Goal: Information Seeking & Learning: Learn about a topic

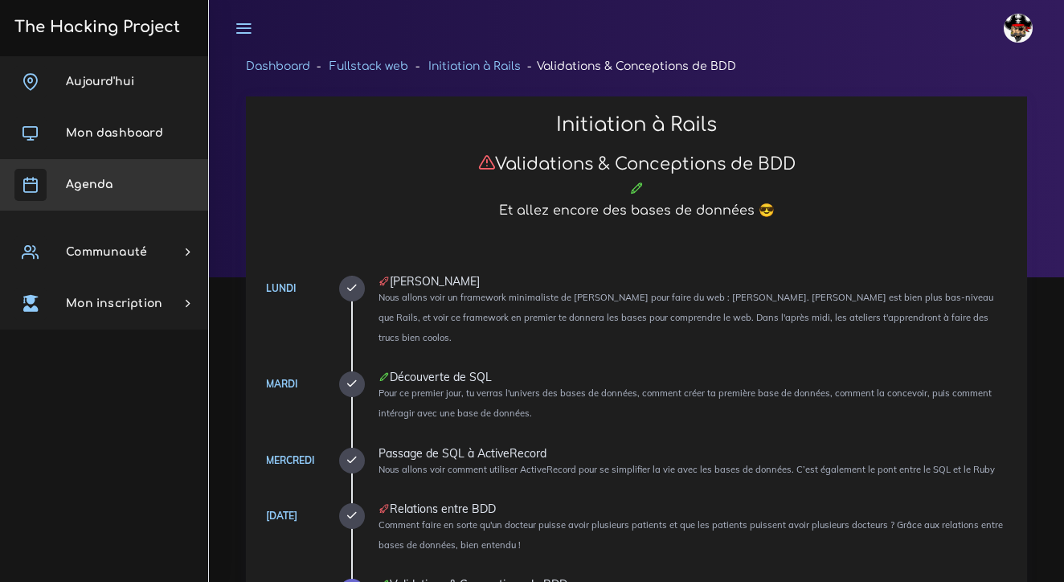
click at [104, 189] on span "Agenda" at bounding box center [89, 184] width 47 height 12
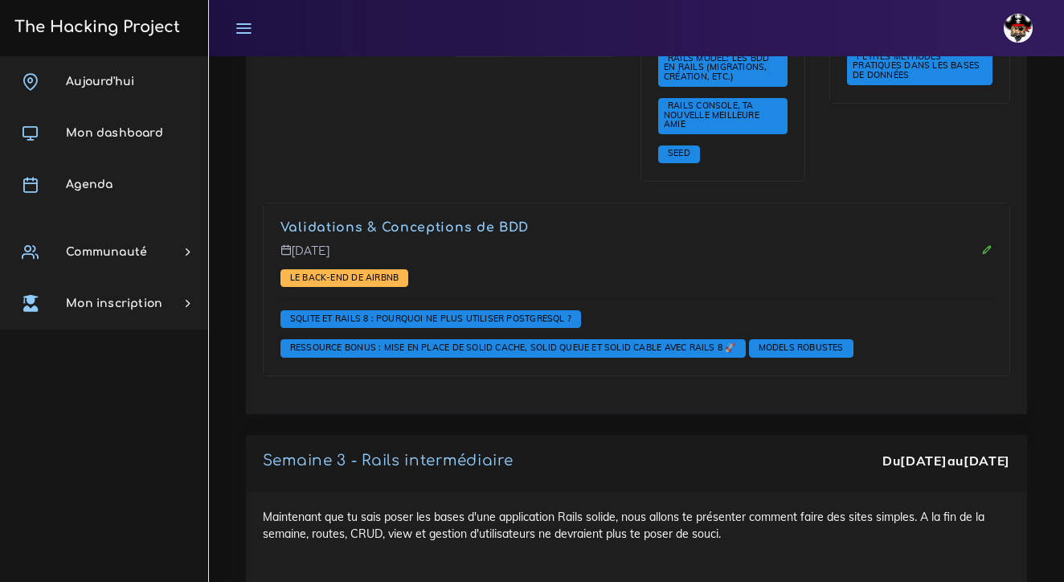
scroll to position [3397, 0]
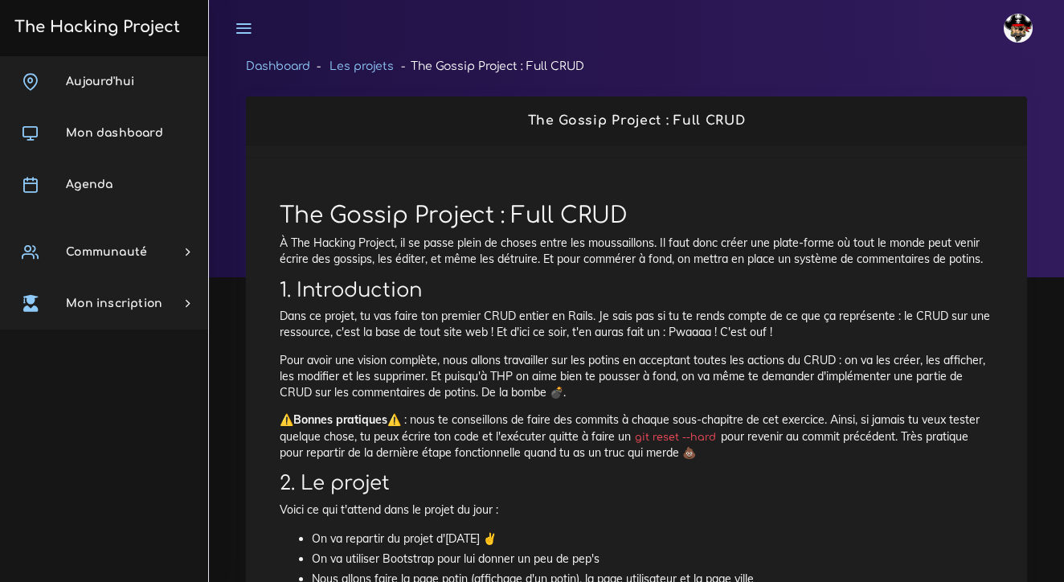
click at [375, 66] on link "Les projets" at bounding box center [362, 66] width 64 height 12
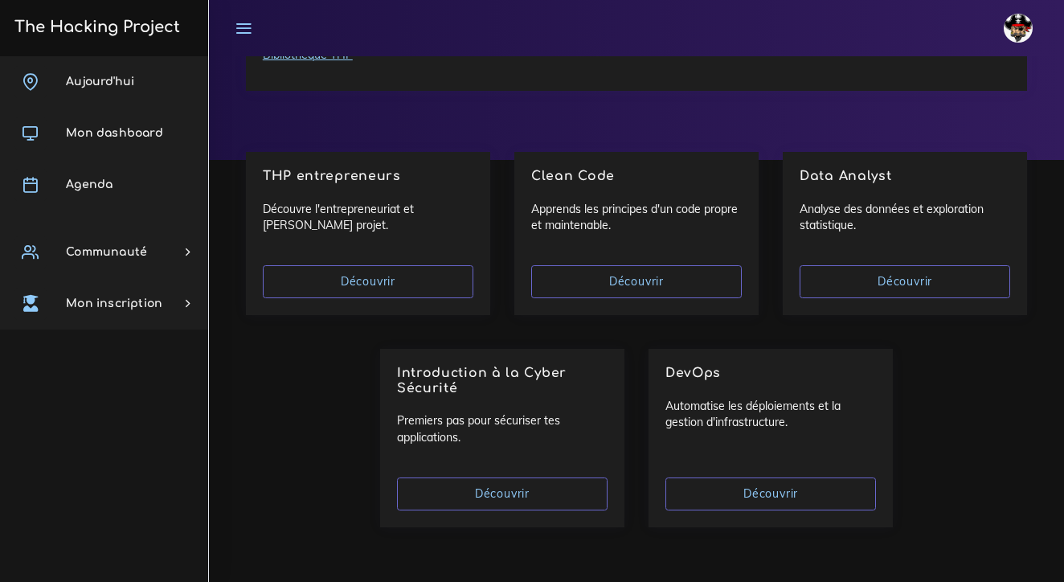
scroll to position [117, 0]
drag, startPoint x: 706, startPoint y: 401, endPoint x: 815, endPoint y: 426, distance: 111.3
click at [815, 426] on p "Automatise les déploiements et la gestion d'infrastructure." at bounding box center [770, 415] width 211 height 33
drag, startPoint x: 637, startPoint y: 229, endPoint x: 543, endPoint y: 199, distance: 99.6
click at [543, 199] on div "Clean Code Apprends les principes d'un code propre et maintenable. Découvrir" at bounding box center [636, 234] width 244 height 163
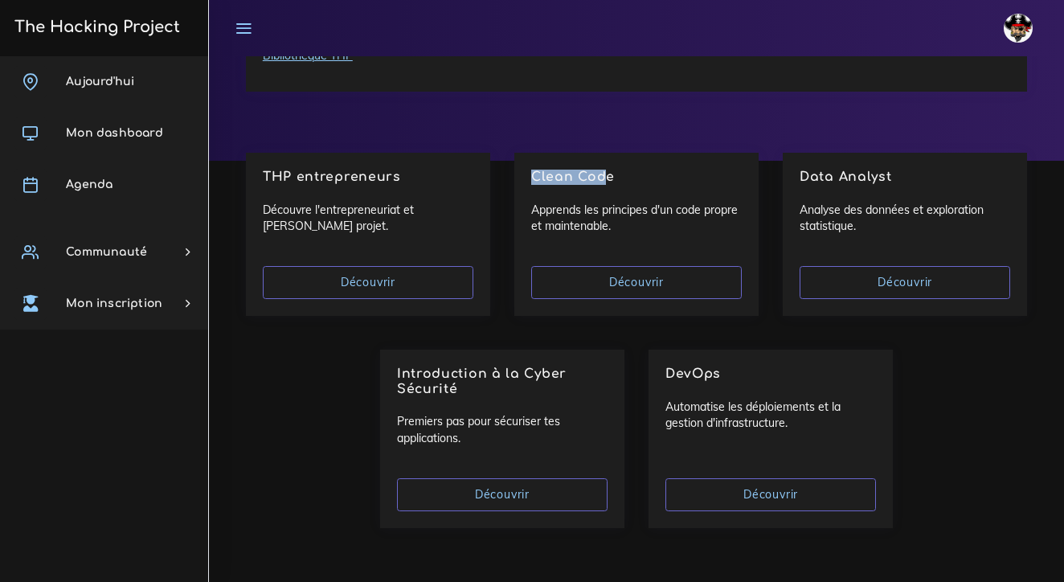
drag, startPoint x: 530, startPoint y: 170, endPoint x: 608, endPoint y: 179, distance: 78.5
click at [608, 179] on div "Clean Code Apprends les principes d'un code propre et maintenable. Découvrir" at bounding box center [636, 234] width 244 height 163
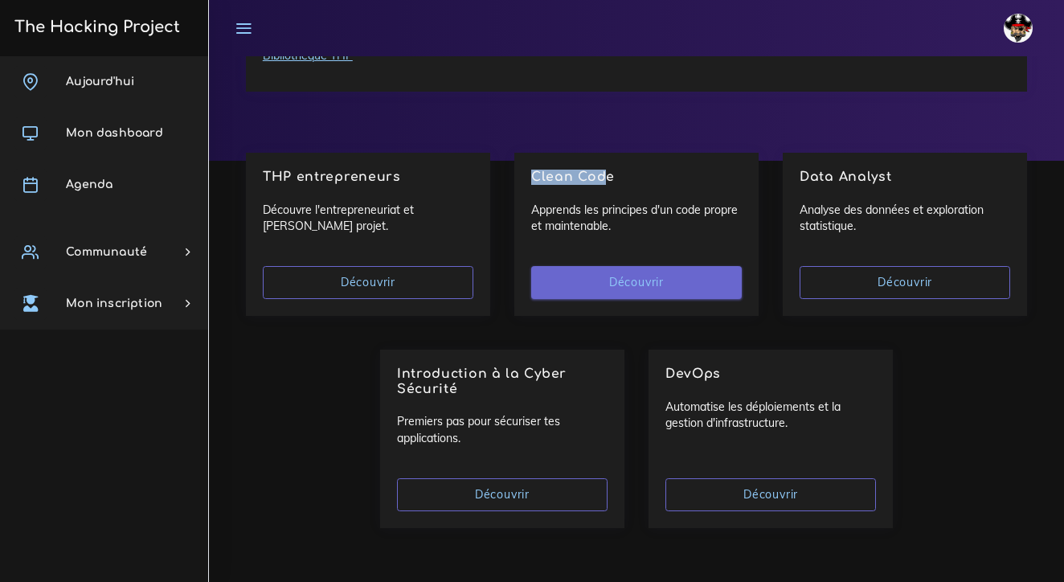
click at [616, 284] on link "Découvrir" at bounding box center [636, 282] width 211 height 33
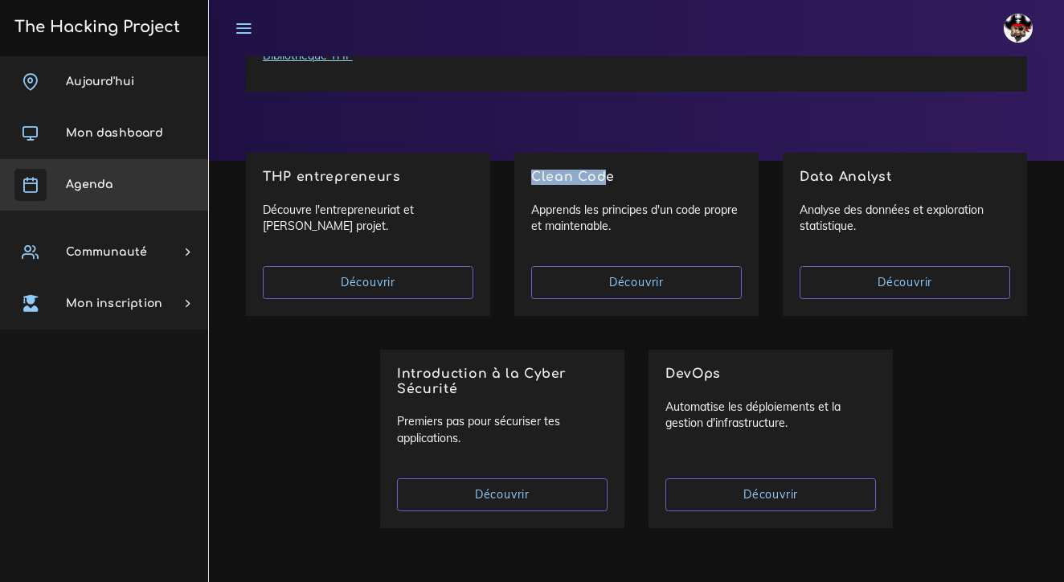
click at [112, 178] on link "Agenda" at bounding box center [104, 184] width 208 height 51
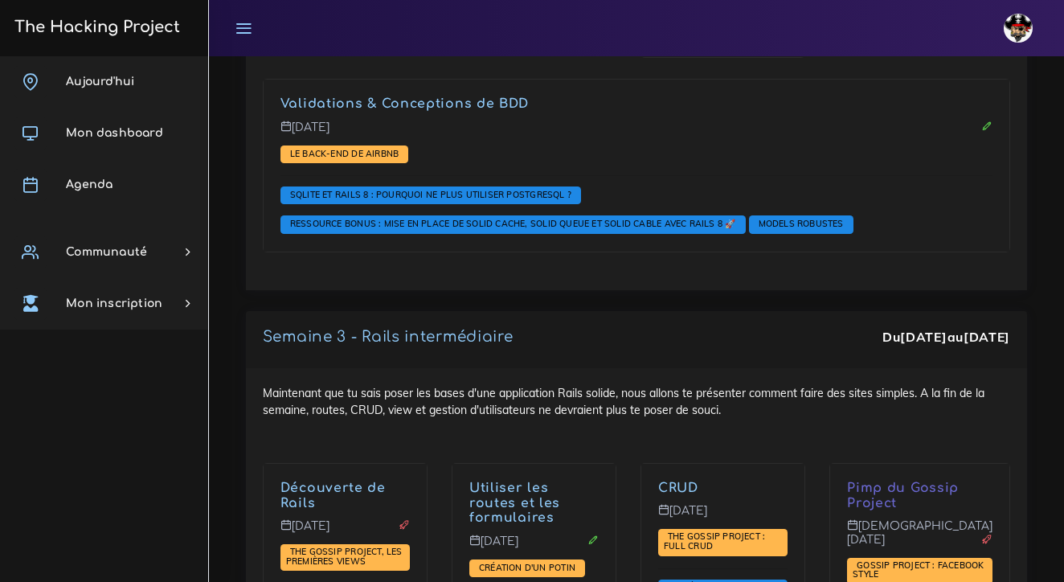
scroll to position [3515, 0]
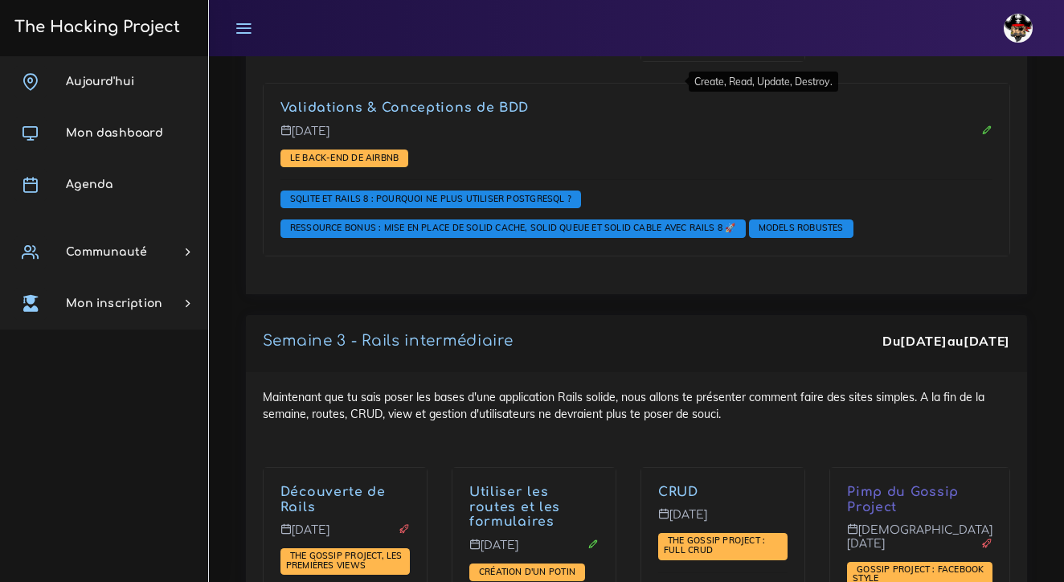
click at [658, 485] on link "CRUD" at bounding box center [678, 492] width 40 height 14
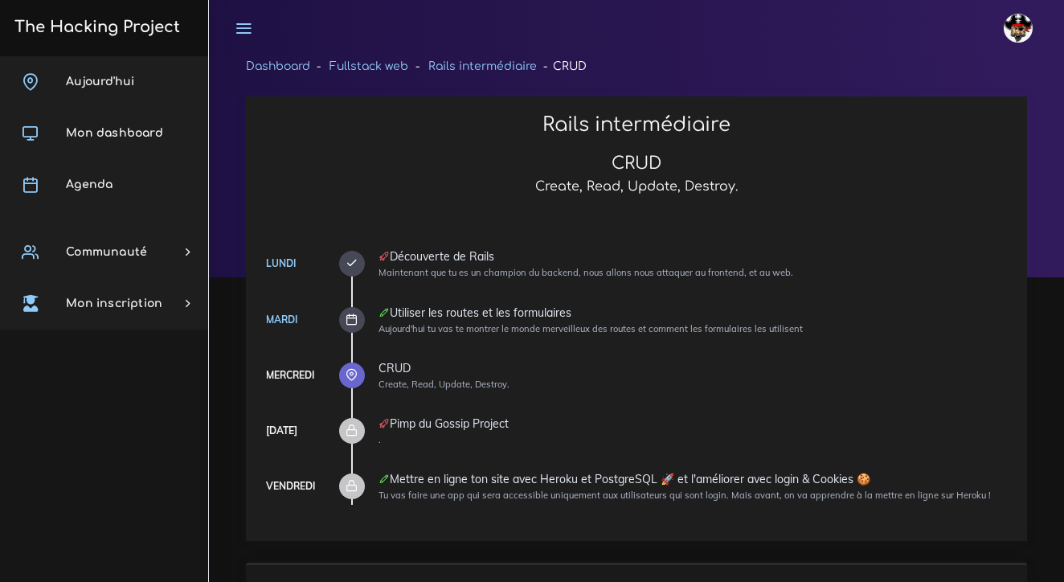
click at [637, 32] on div "johanna Éditer profil Lier son compte Zone à risques Déconnexion" at bounding box center [636, 28] width 826 height 56
